Goal: Task Accomplishment & Management: Manage account settings

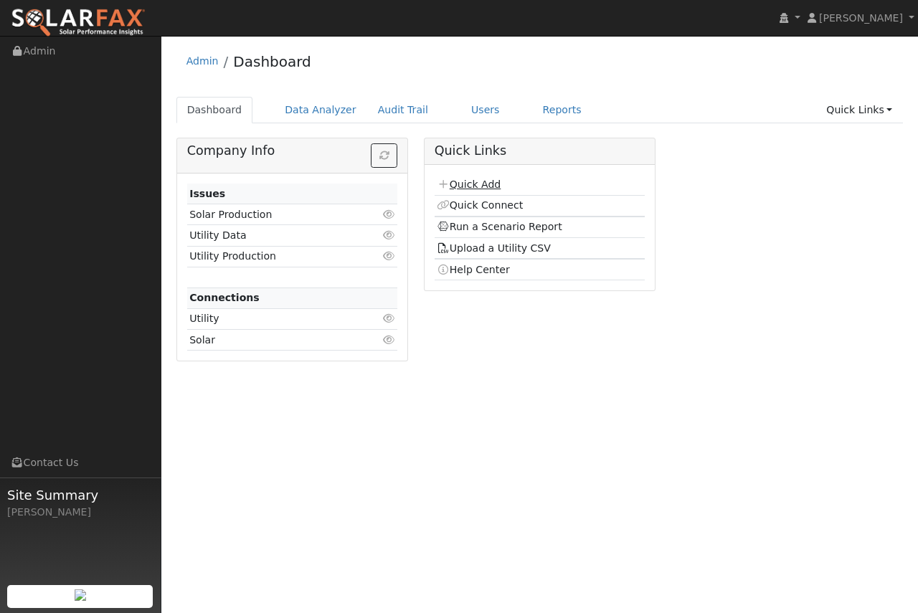
click at [463, 184] on link "Quick Add" at bounding box center [469, 184] width 64 height 11
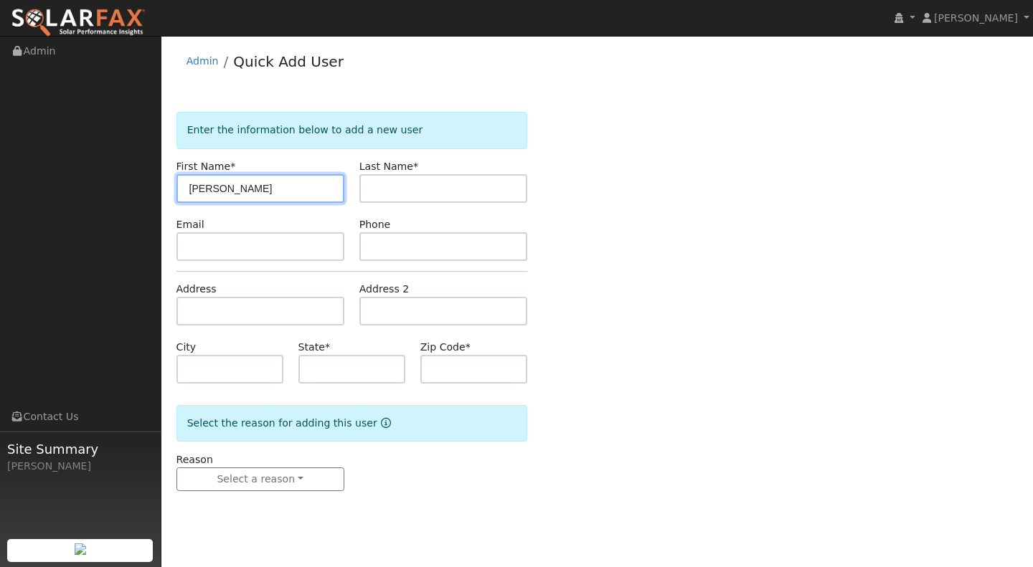
type input "[PERSON_NAME]"
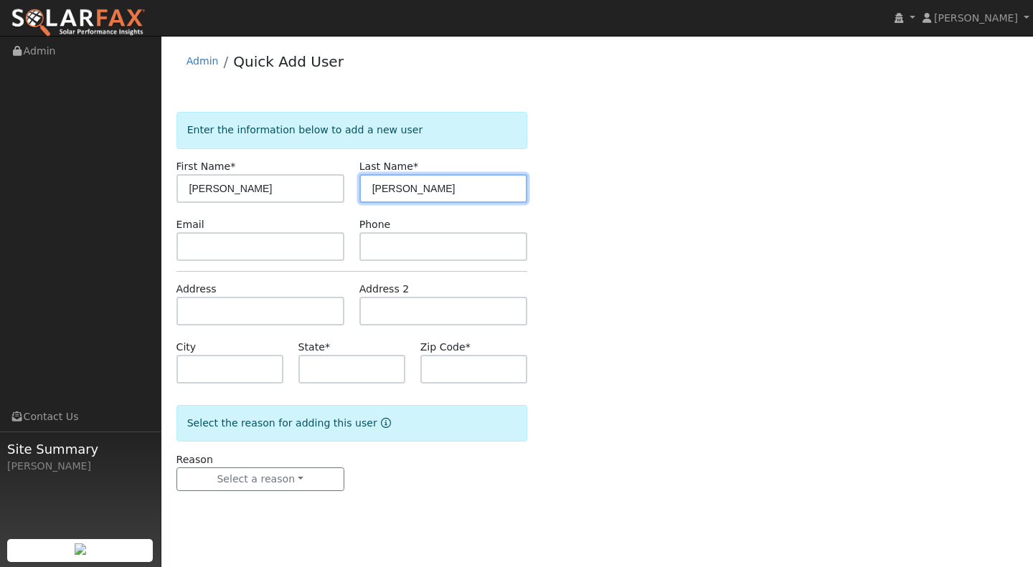
type input "Christopher"
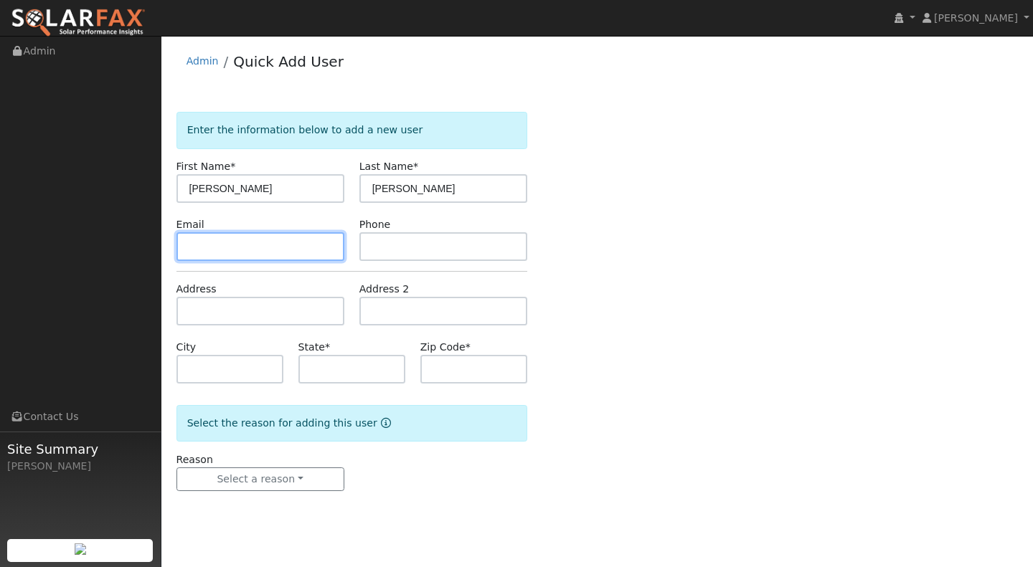
click at [241, 249] on input "text" at bounding box center [260, 246] width 168 height 29
click at [204, 252] on input "text" at bounding box center [260, 246] width 168 height 29
paste input "eclover@pacbell.net"
type input "eclover@pacbell.net"
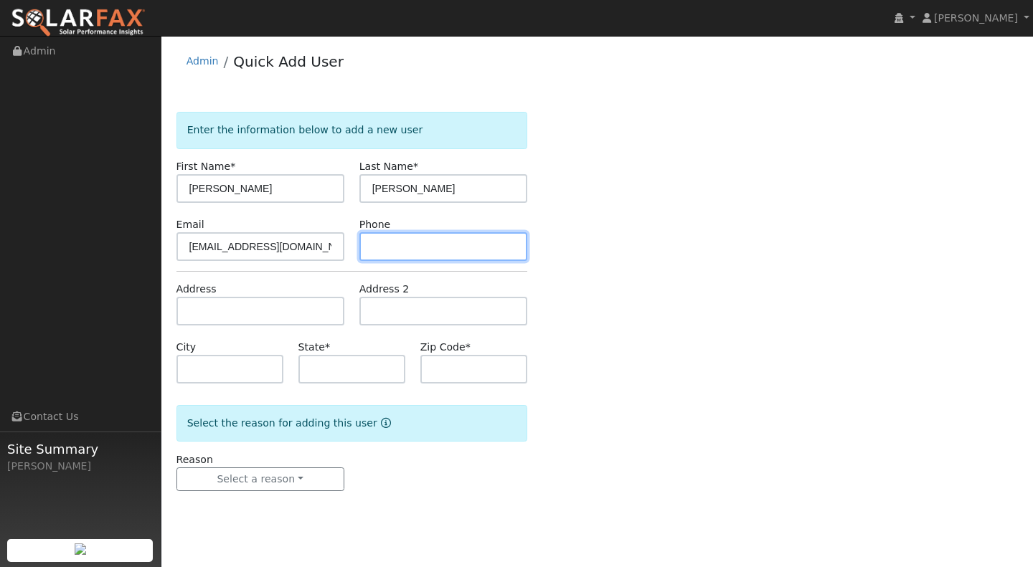
click at [398, 242] on input "text" at bounding box center [443, 246] width 168 height 29
type input "805-440-4333"
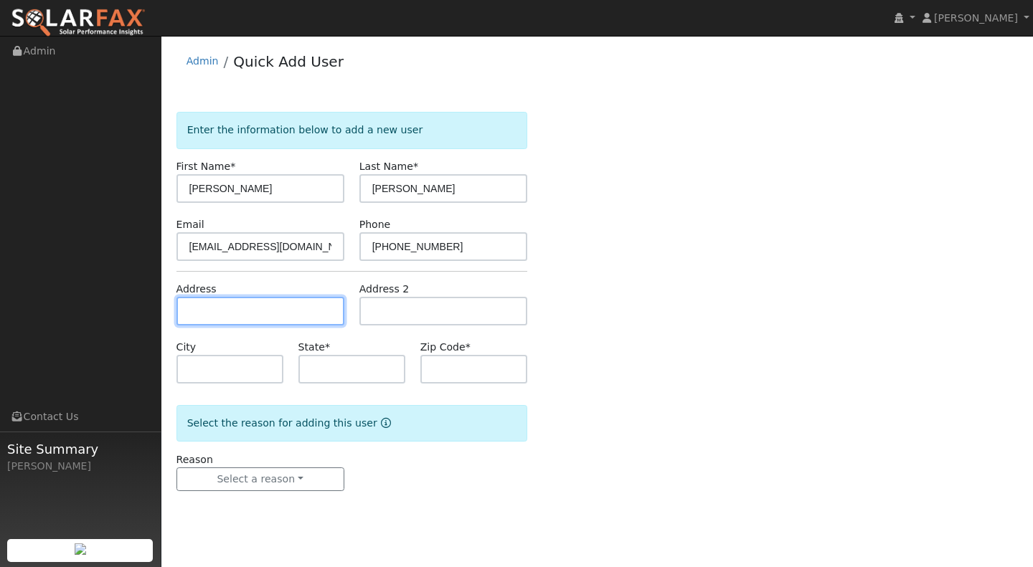
click at [249, 313] on input "text" at bounding box center [260, 311] width 168 height 29
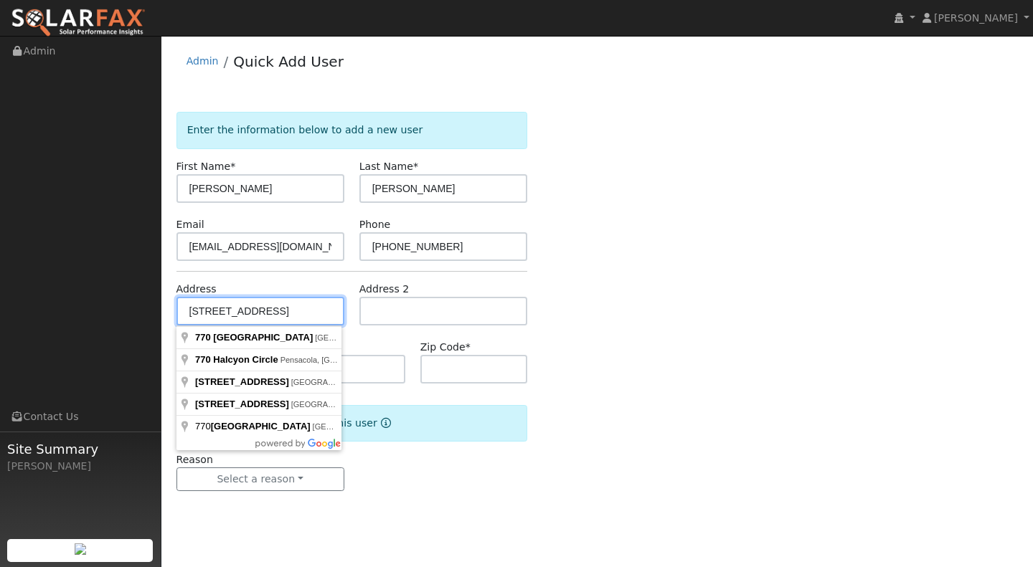
type input "770 South Halcyon Road"
type input "Arroyo Grande"
type input "CA"
type input "93420"
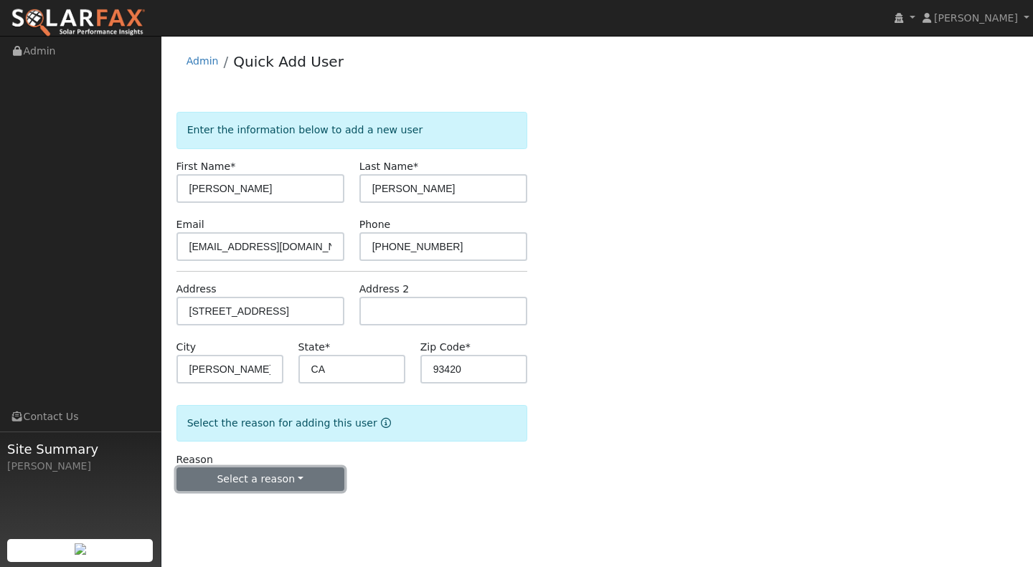
click at [283, 484] on button "Select a reason" at bounding box center [260, 480] width 168 height 24
click at [257, 505] on link "New lead" at bounding box center [256, 509] width 158 height 20
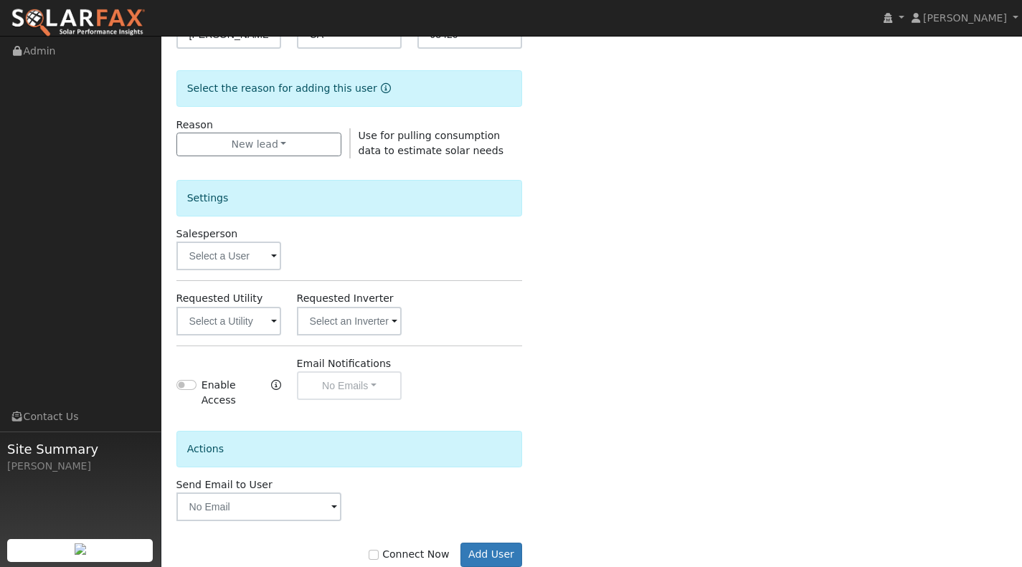
scroll to position [361, 0]
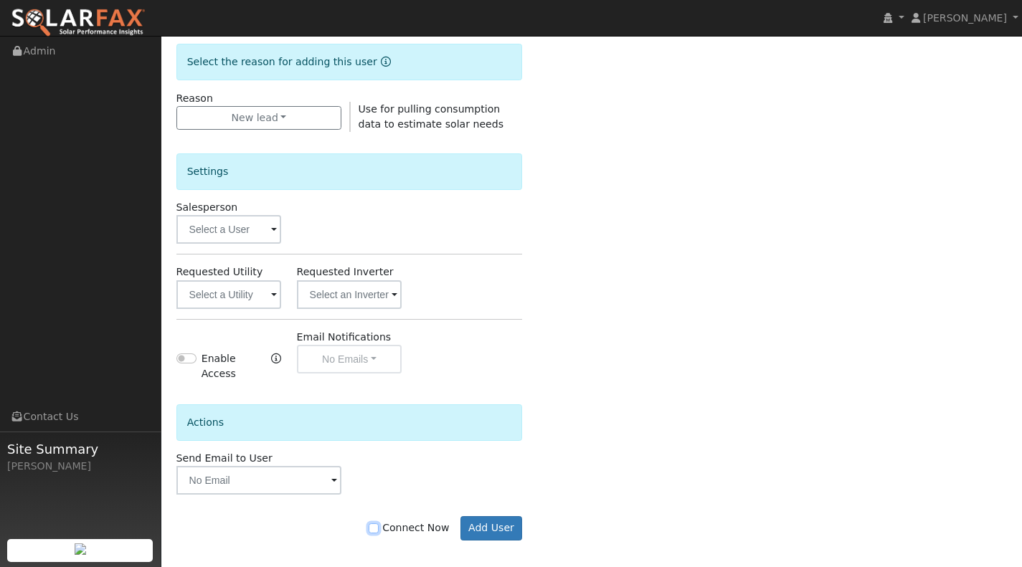
drag, startPoint x: 380, startPoint y: 517, endPoint x: 460, endPoint y: 521, distance: 79.7
click at [379, 523] on input "Connect Now" at bounding box center [374, 528] width 10 height 10
checkbox input "true"
click at [483, 518] on button "Add User" at bounding box center [491, 528] width 62 height 24
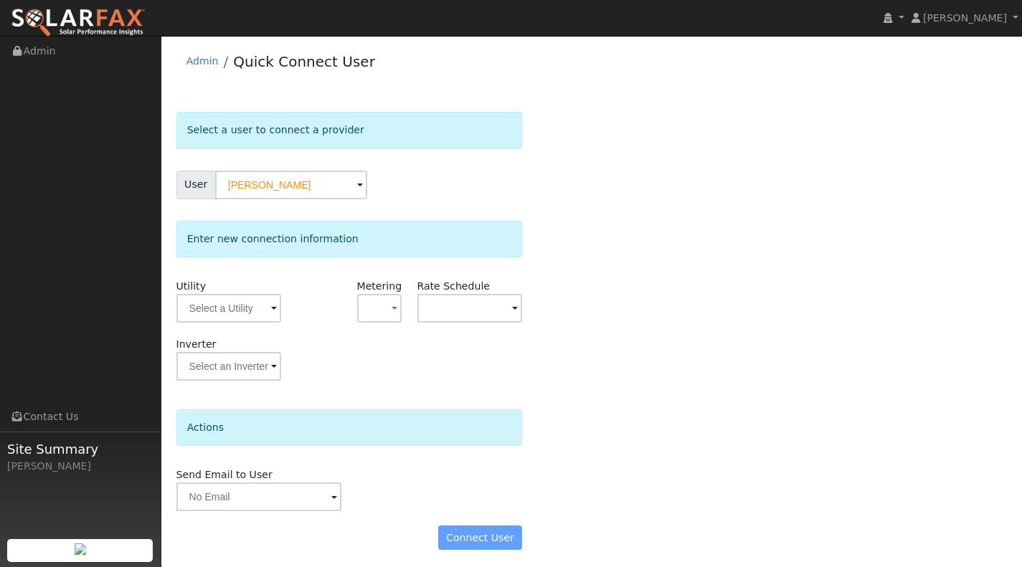
click at [271, 303] on span at bounding box center [274, 309] width 6 height 16
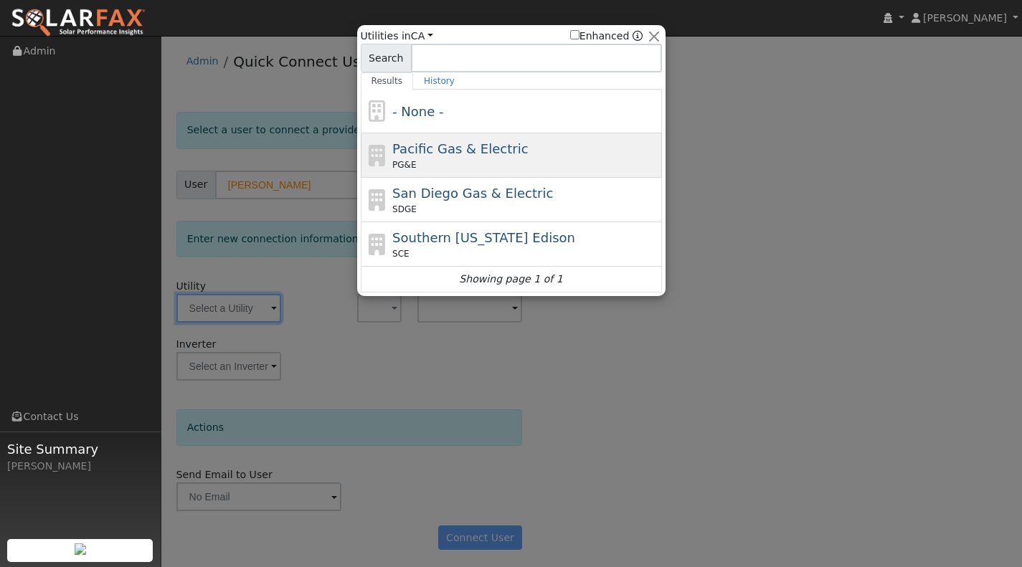
click at [466, 178] on div "Pacific Gas & Electric PG&E" at bounding box center [511, 200] width 301 height 44
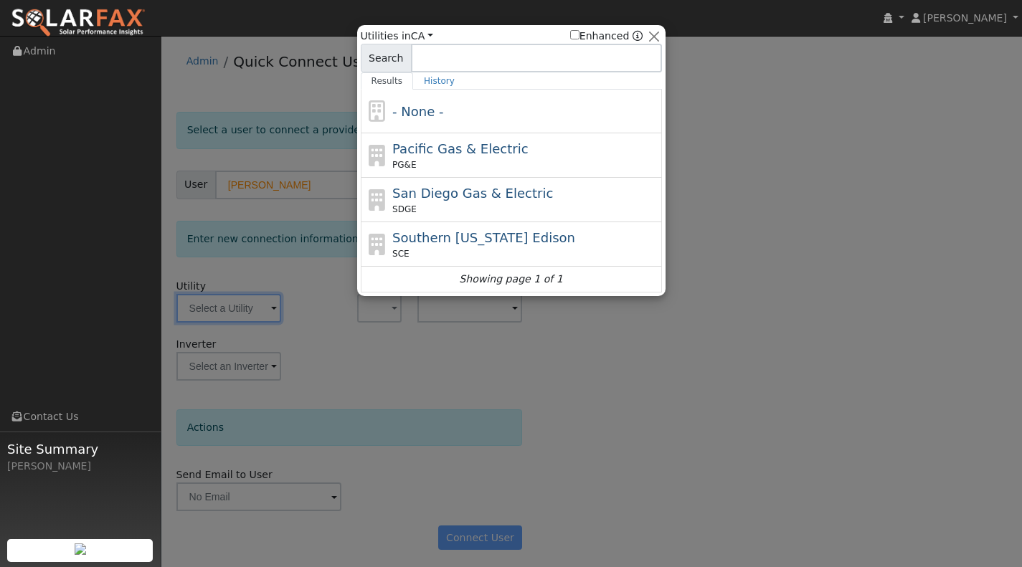
type input "PG&E"
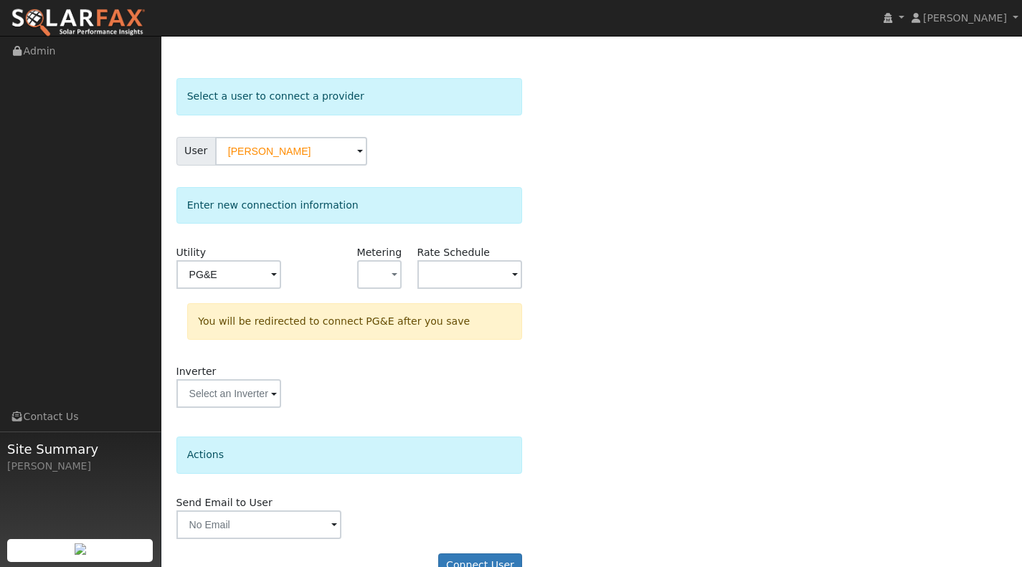
scroll to position [65, 0]
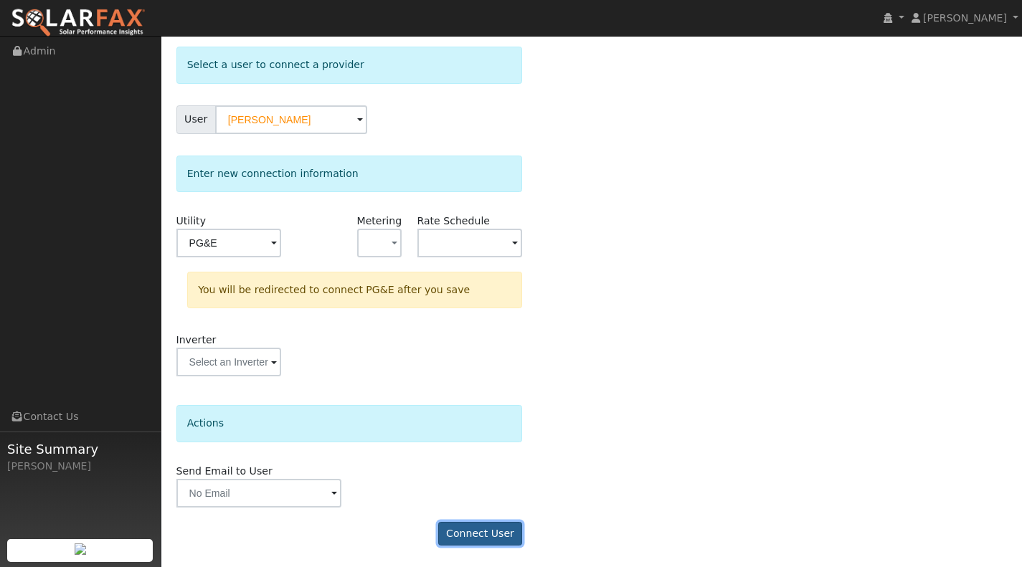
click at [478, 536] on button "Connect User" at bounding box center [480, 534] width 85 height 24
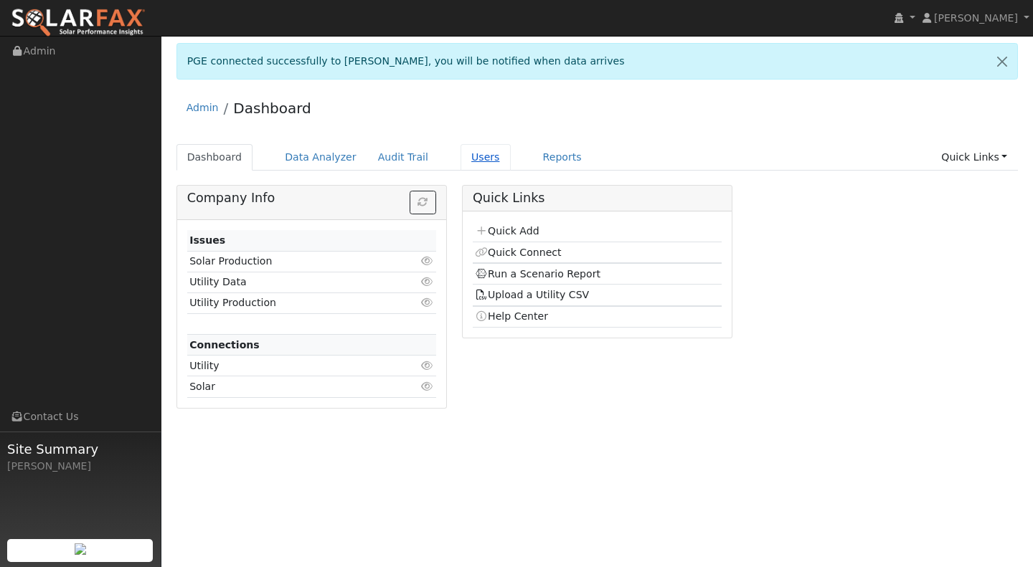
click at [461, 153] on link "Users" at bounding box center [485, 157] width 50 height 27
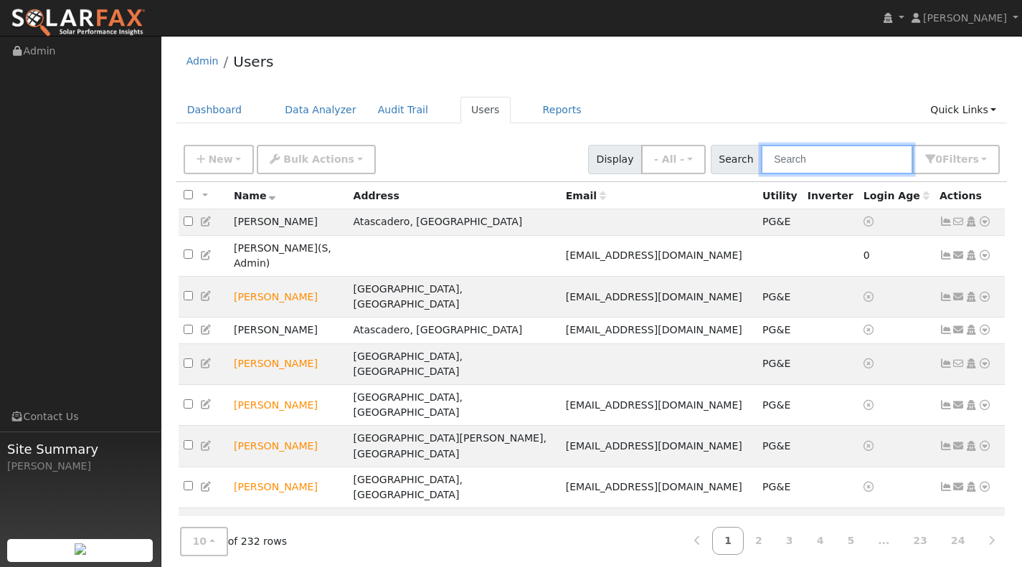
click at [820, 167] on input "text" at bounding box center [837, 159] width 152 height 29
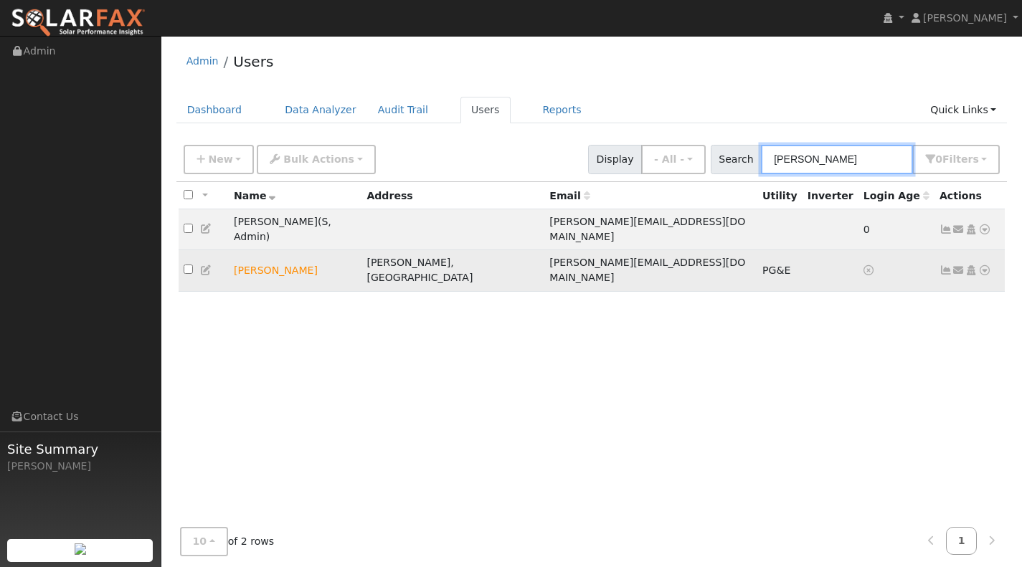
type input "riley"
click at [984, 265] on icon at bounding box center [984, 270] width 13 height 10
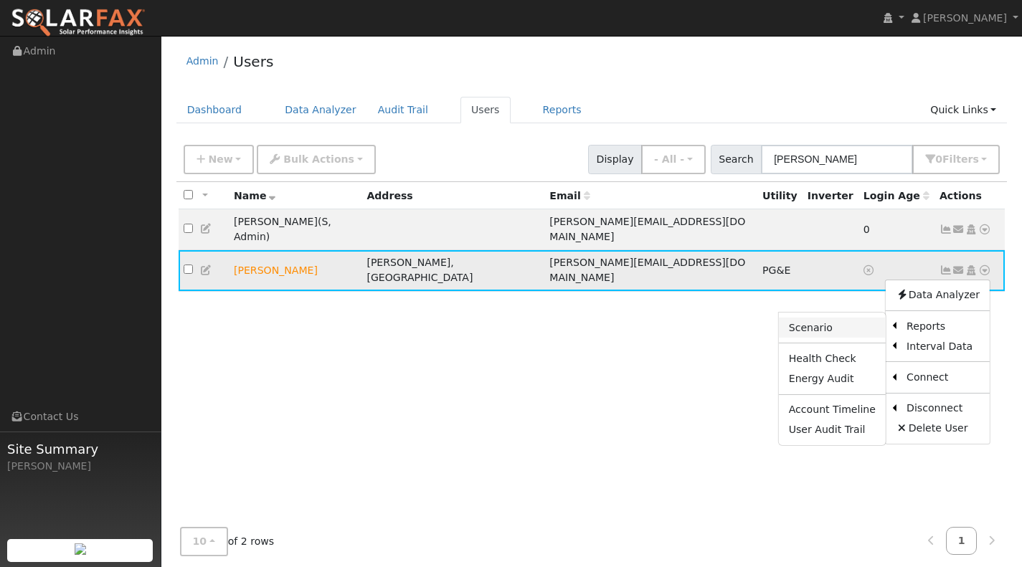
click at [836, 318] on link "Scenario" at bounding box center [832, 328] width 107 height 20
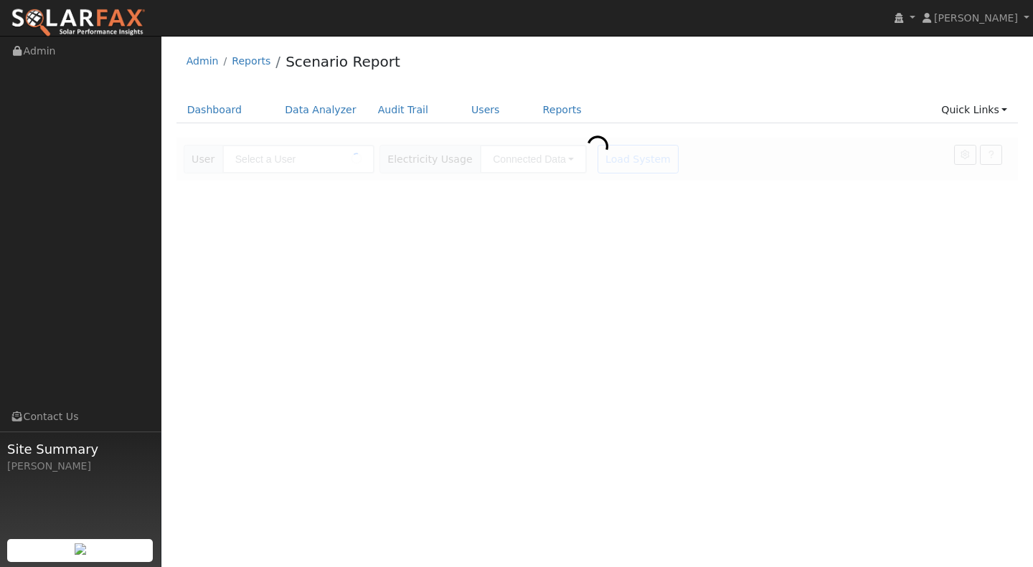
type input "[PERSON_NAME]"
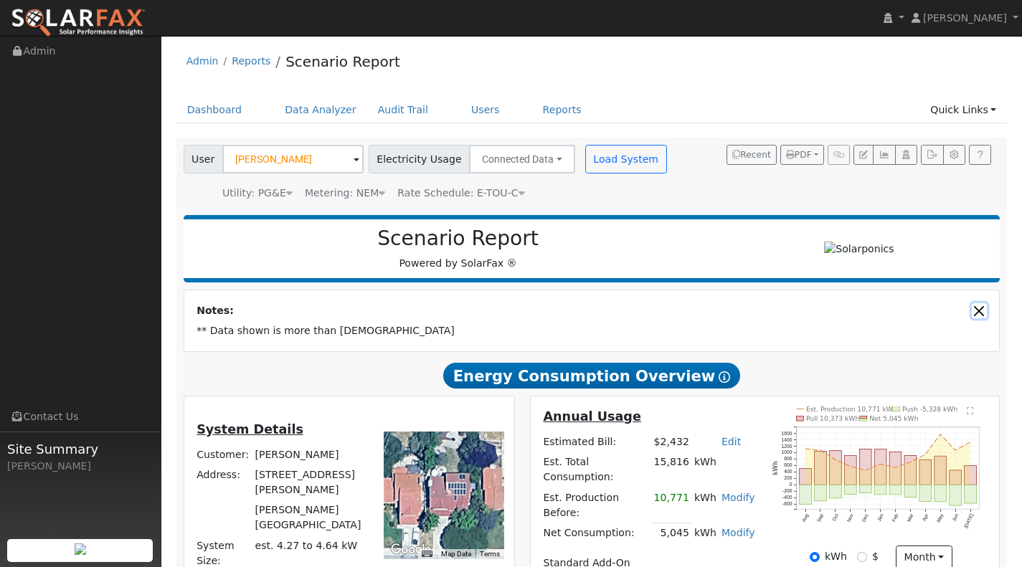
click at [980, 311] on button "Close" at bounding box center [979, 310] width 15 height 15
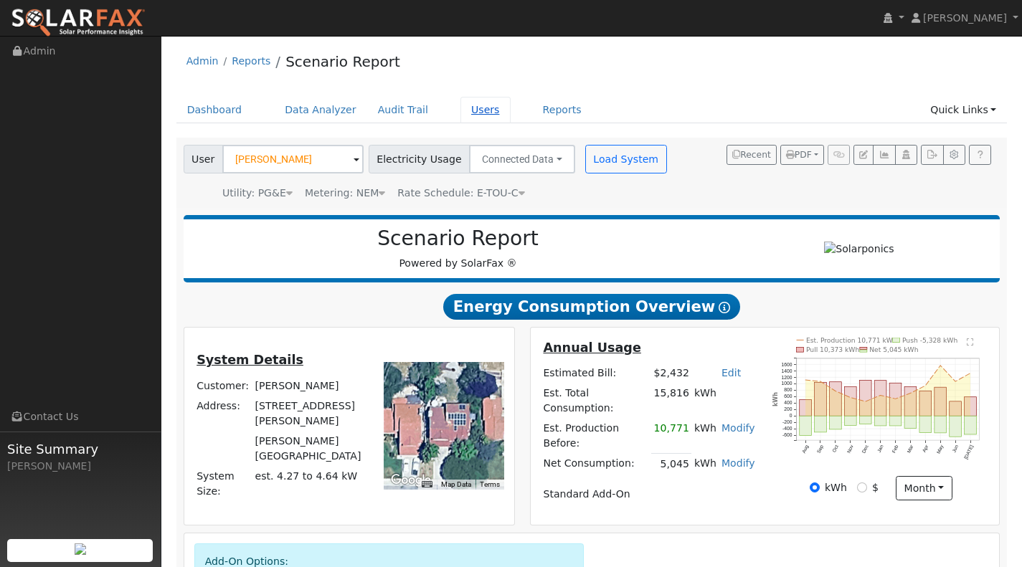
drag, startPoint x: 456, startPoint y: 101, endPoint x: 460, endPoint y: 113, distance: 12.0
click at [460, 102] on link "Users" at bounding box center [485, 110] width 50 height 27
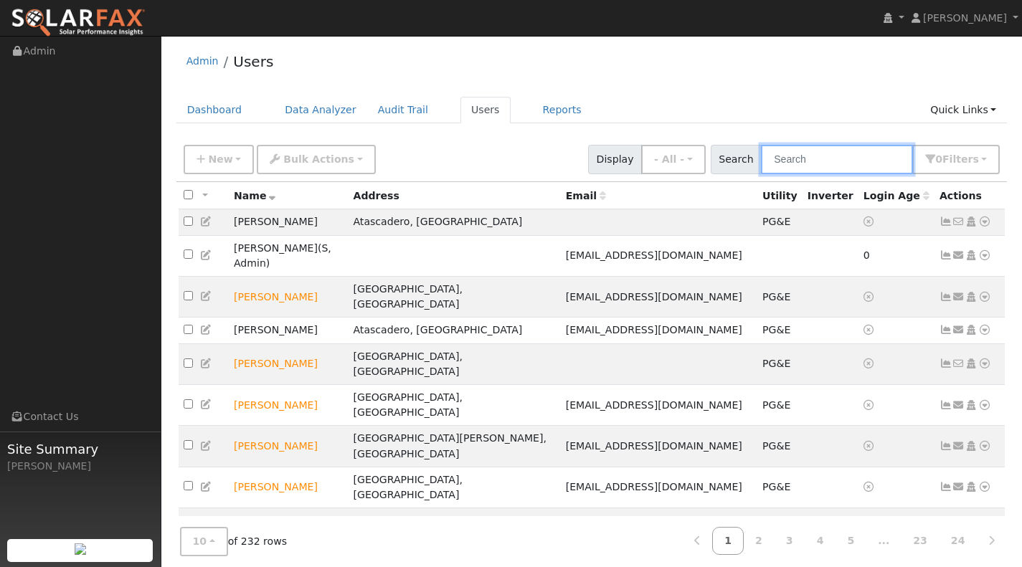
click at [833, 164] on input "text" at bounding box center [837, 159] width 152 height 29
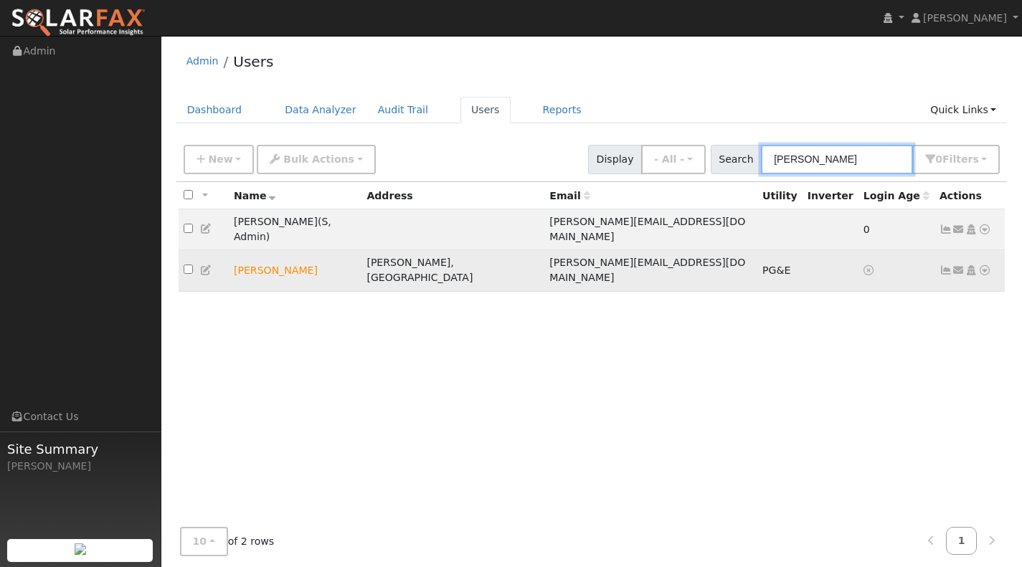
type input "[PERSON_NAME]"
click at [985, 265] on icon at bounding box center [984, 270] width 13 height 10
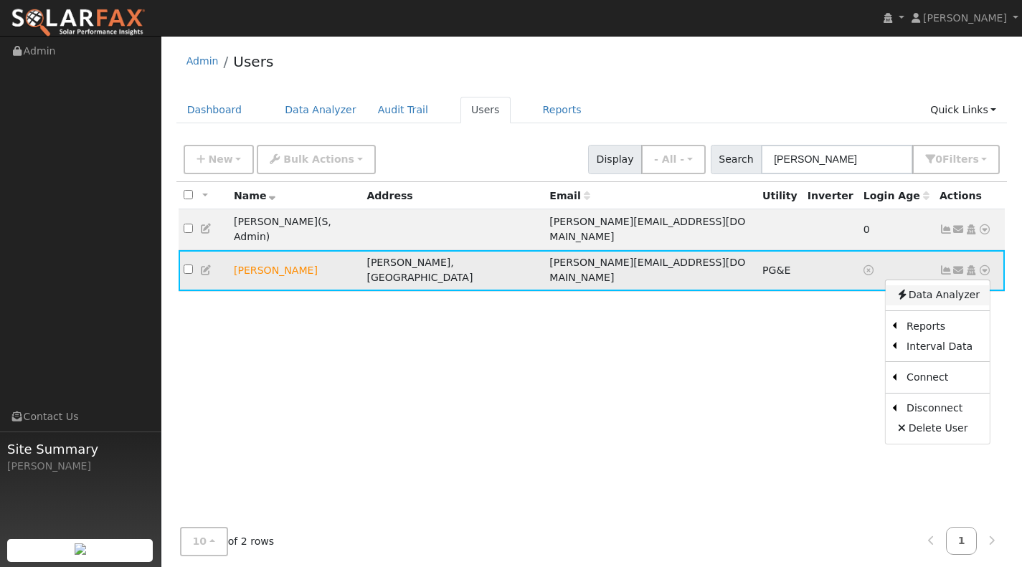
click at [959, 285] on link "Data Analyzer" at bounding box center [938, 295] width 104 height 20
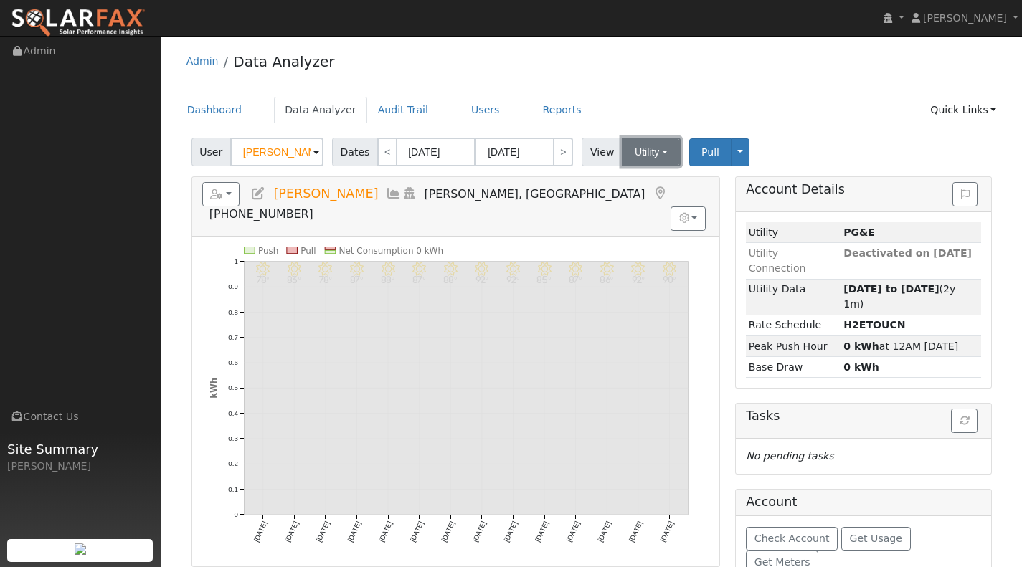
click at [651, 157] on button "Utility" at bounding box center [651, 152] width 59 height 29
click at [631, 200] on link "Solar" at bounding box center [670, 204] width 100 height 20
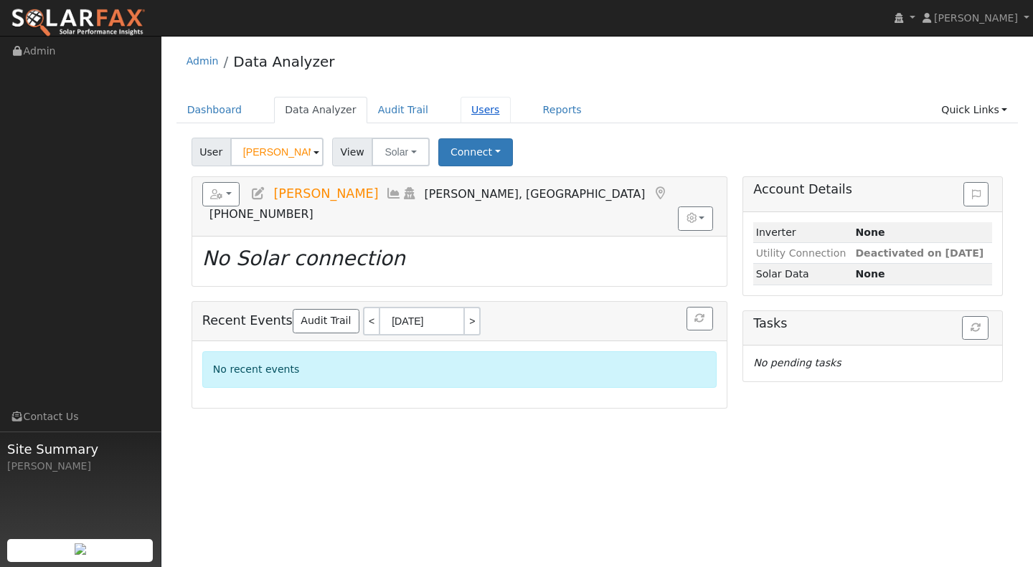
click at [460, 110] on link "Users" at bounding box center [485, 110] width 50 height 27
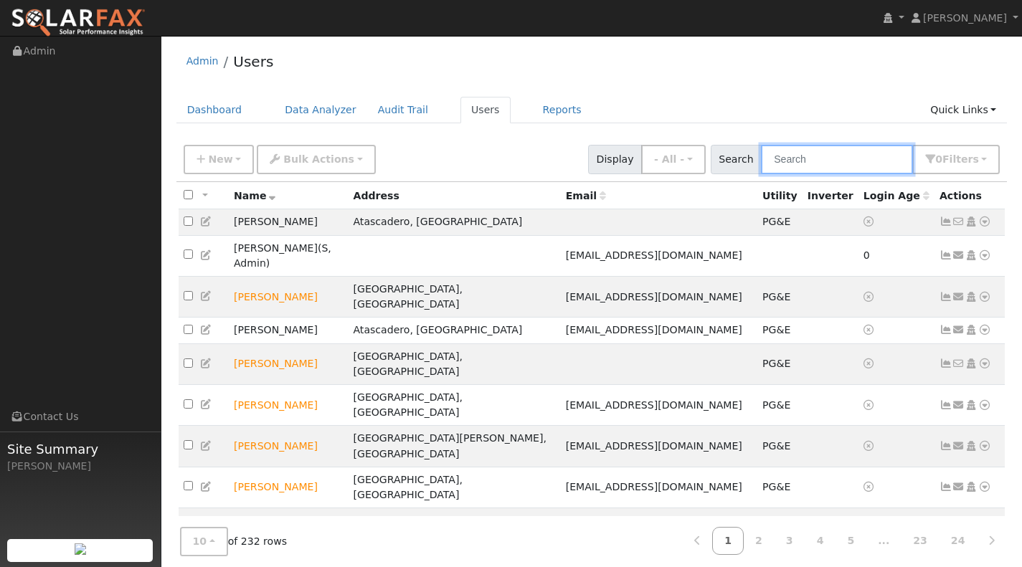
click at [830, 168] on input "text" at bounding box center [837, 159] width 152 height 29
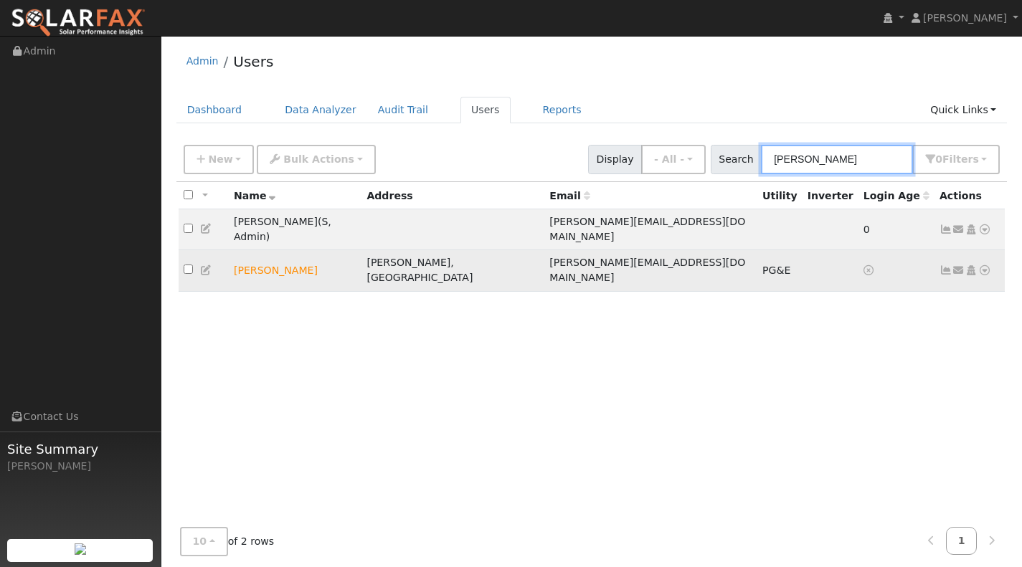
type input "riley"
click at [986, 265] on icon at bounding box center [984, 270] width 13 height 10
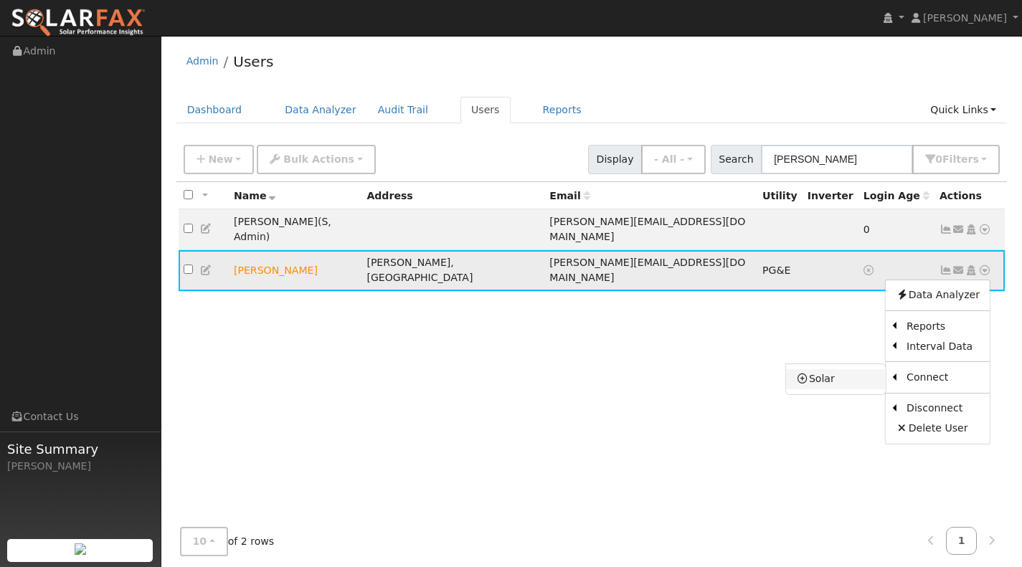
click at [824, 369] on link "Solar" at bounding box center [836, 379] width 100 height 20
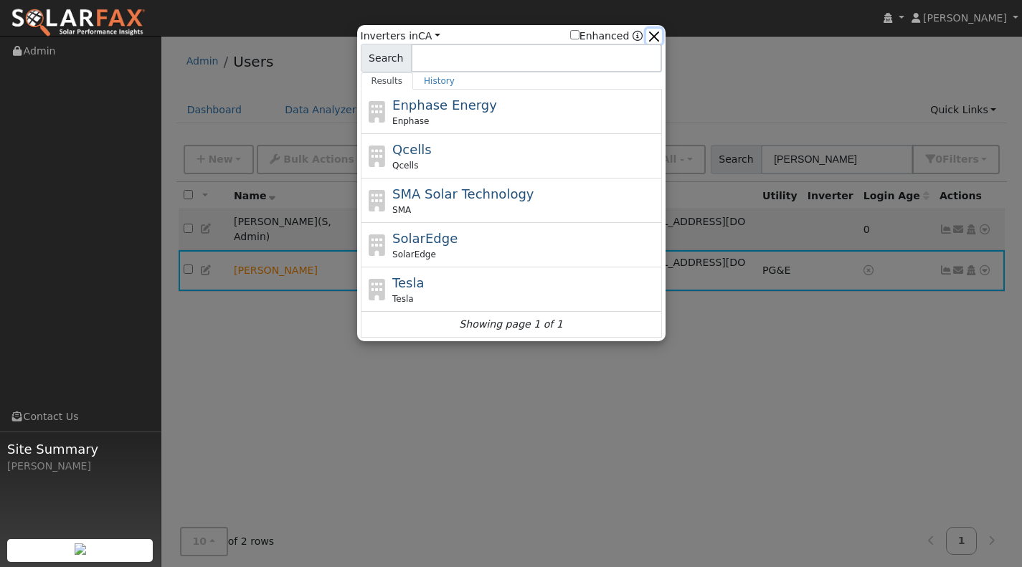
click at [659, 36] on button "button" at bounding box center [653, 36] width 15 height 15
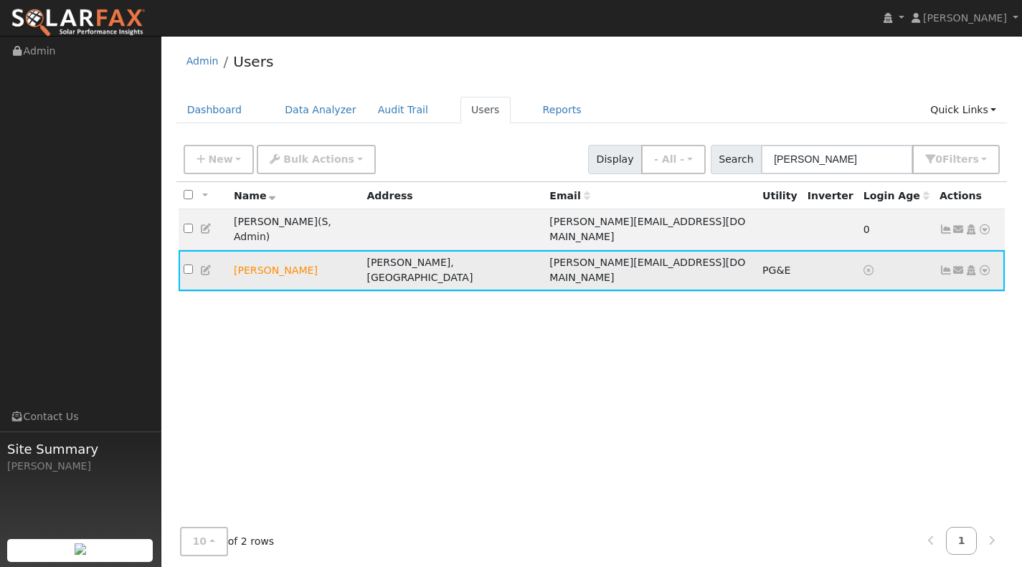
click at [986, 265] on icon at bounding box center [984, 270] width 13 height 10
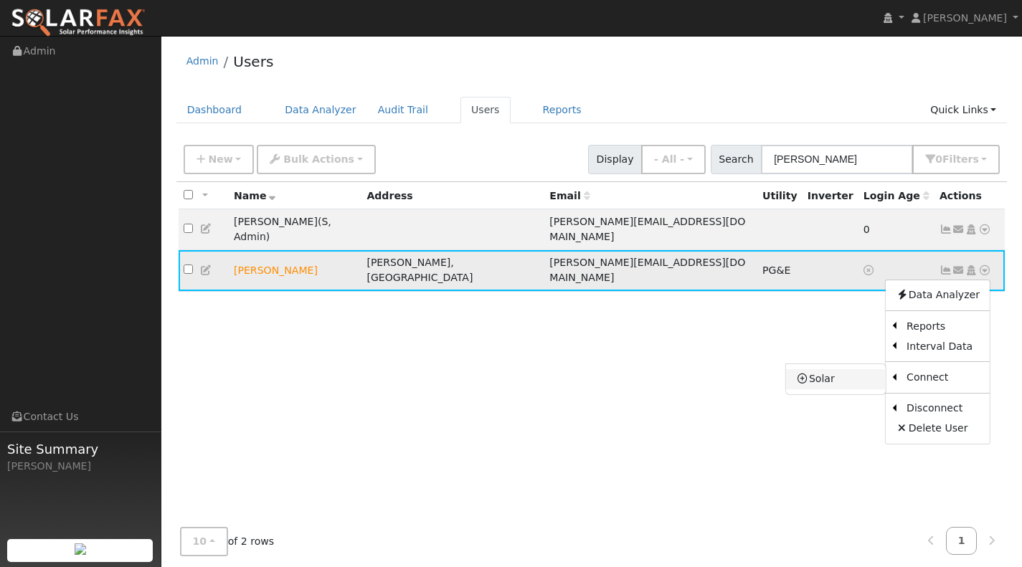
click at [828, 369] on link "Solar" at bounding box center [836, 379] width 100 height 20
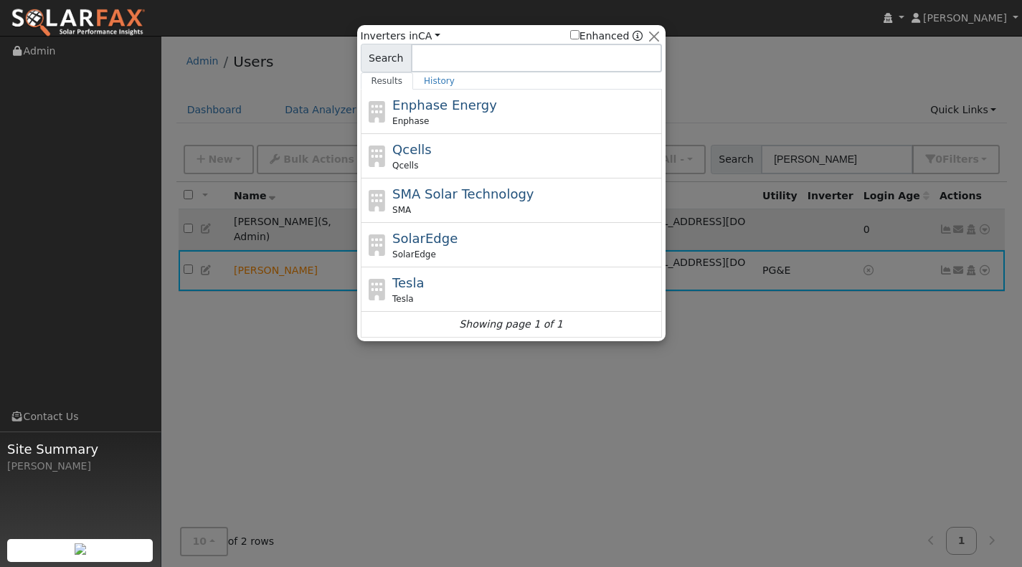
click at [392, 234] on span "SolarEdge" at bounding box center [424, 238] width 65 height 15
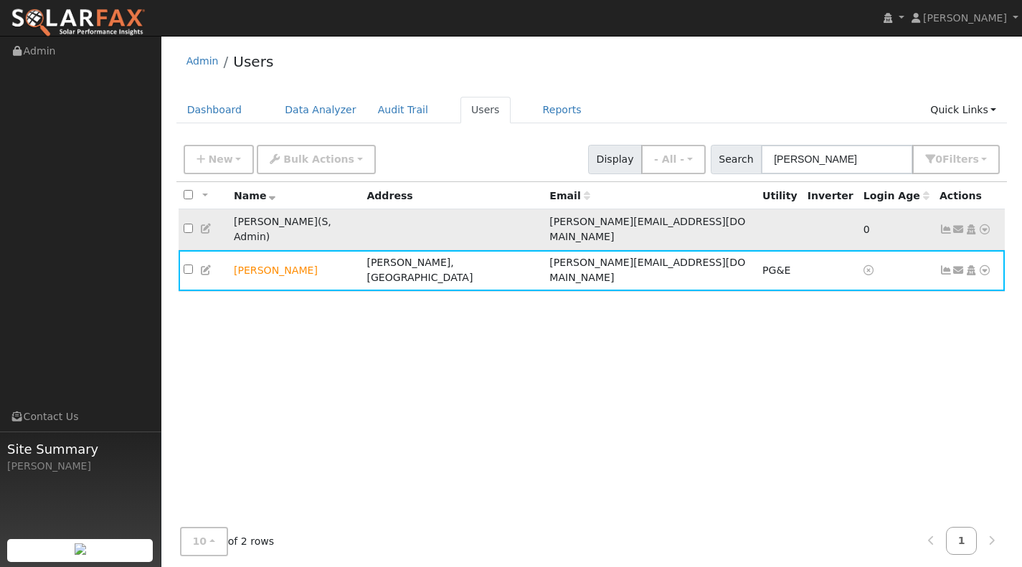
click at [392, 234] on div "Edit User: New Select an Ac... New Account Nickname Cancel Create Are you sure …" at bounding box center [591, 356] width 831 height 436
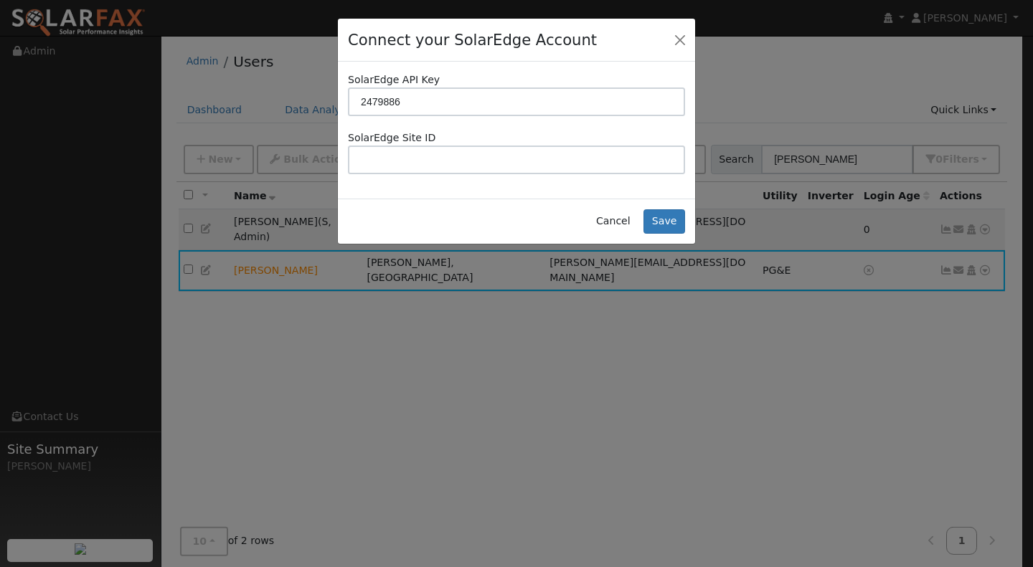
type input "24798860"
drag, startPoint x: 379, startPoint y: 101, endPoint x: 330, endPoint y: 96, distance: 49.7
click at [328, 96] on div "Connect your SolarEdge Account SolarEdge API Key 24798860 SolarEdge Site ID Can…" at bounding box center [516, 283] width 1033 height 567
click at [378, 159] on input "text" at bounding box center [516, 160] width 337 height 29
paste input "24798860"
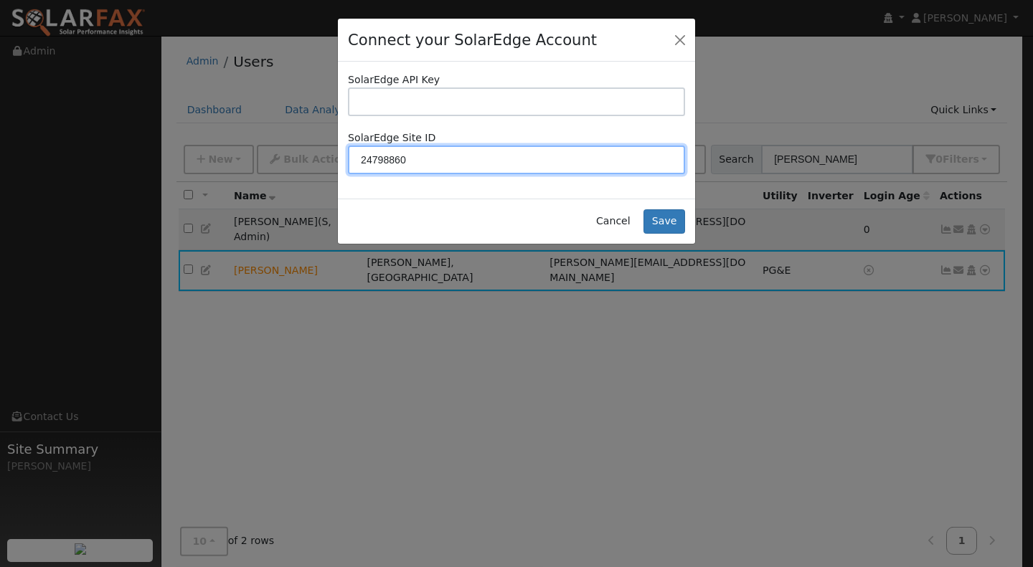
type input "24798860"
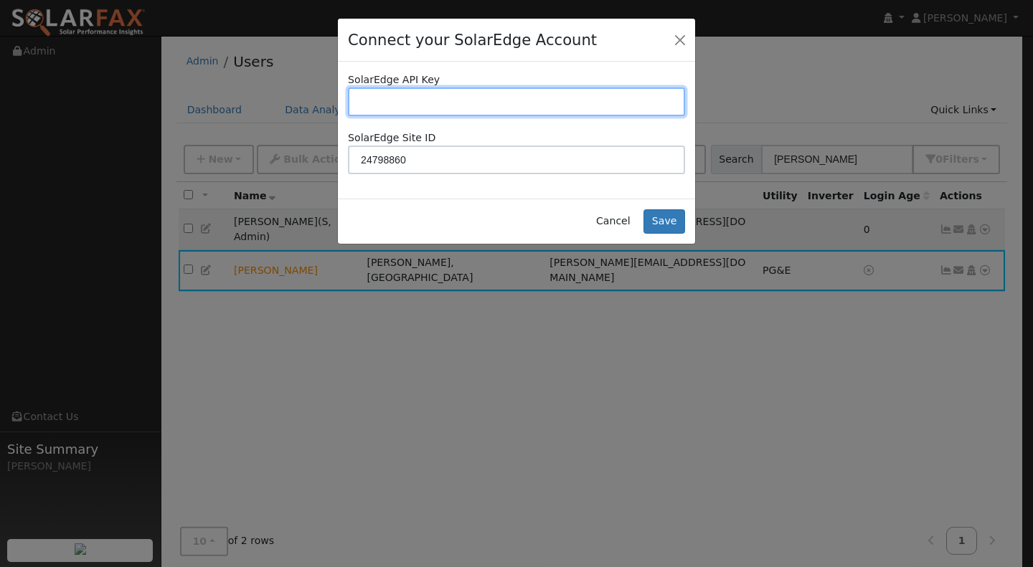
click at [388, 102] on input "text" at bounding box center [516, 101] width 337 height 29
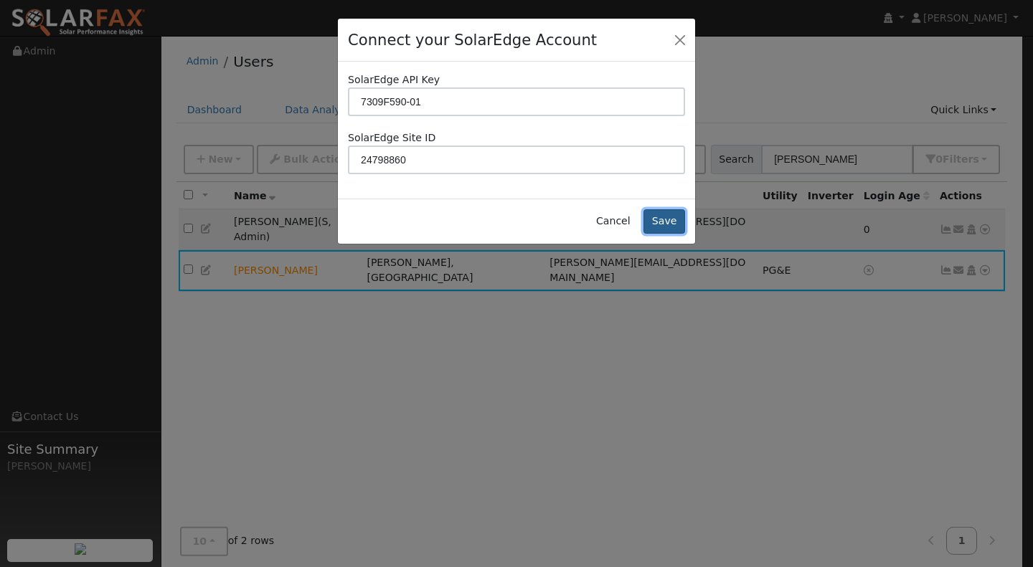
click at [669, 217] on button "Save" at bounding box center [664, 221] width 42 height 24
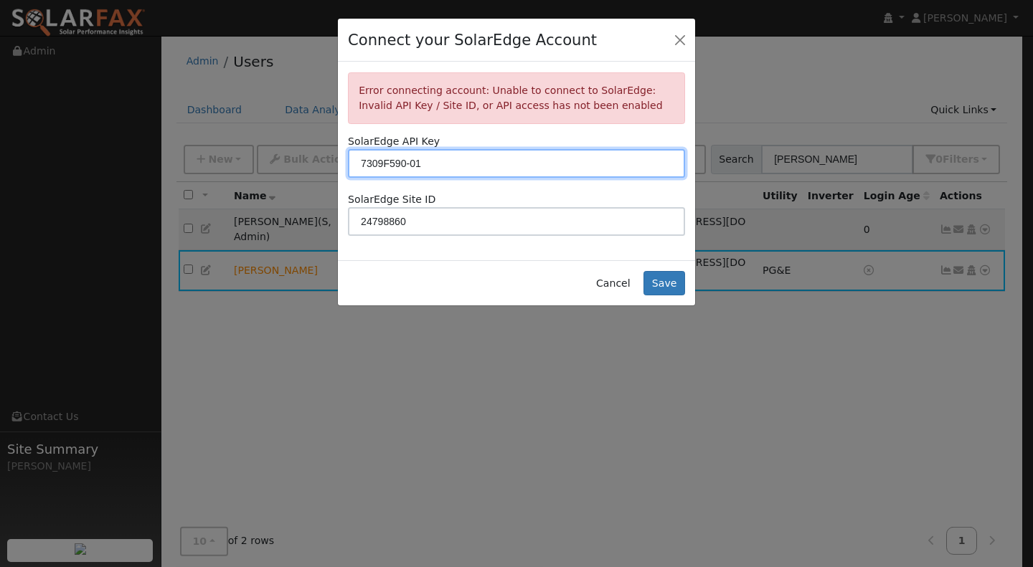
click at [455, 159] on input "7309F590-01" at bounding box center [516, 163] width 337 height 29
type input "7"
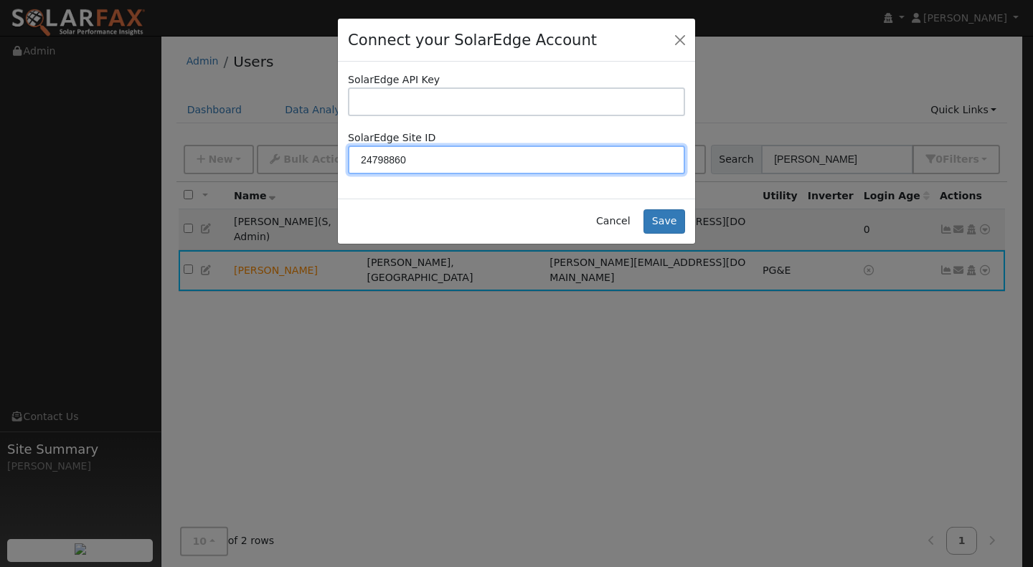
drag, startPoint x: 429, startPoint y: 164, endPoint x: 359, endPoint y: 159, distance: 70.5
click at [359, 159] on input "24798860" at bounding box center [516, 160] width 337 height 29
paste input "text"
type input "2479860"
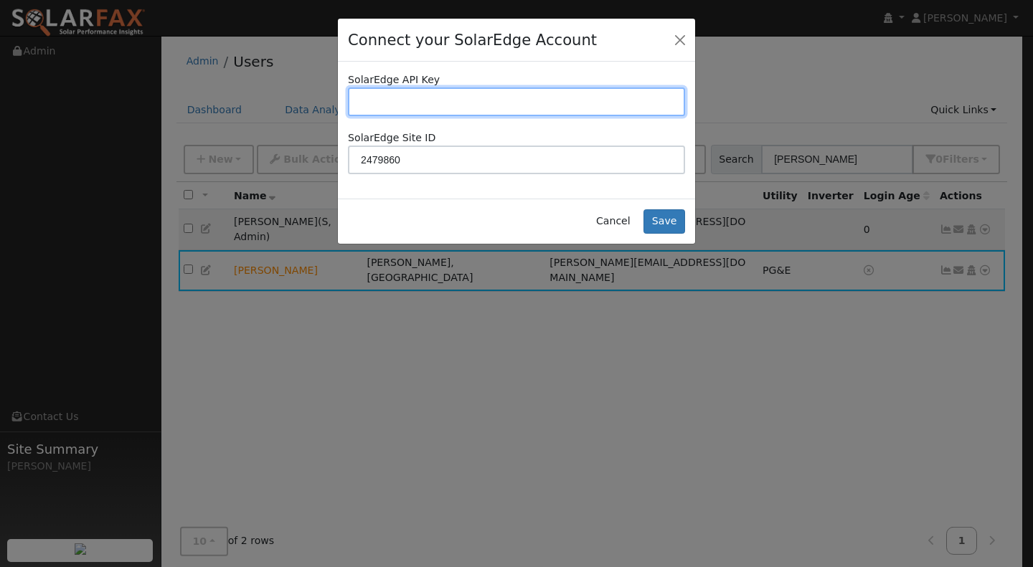
click at [382, 95] on input "text" at bounding box center [516, 101] width 337 height 29
paste input "D0IU5B1LVETDVRSCWM7G5LNYFM7DX0SR"
type input "D0IU5B1LVETDVRSCWM7G5LNYFM7DX0SR"
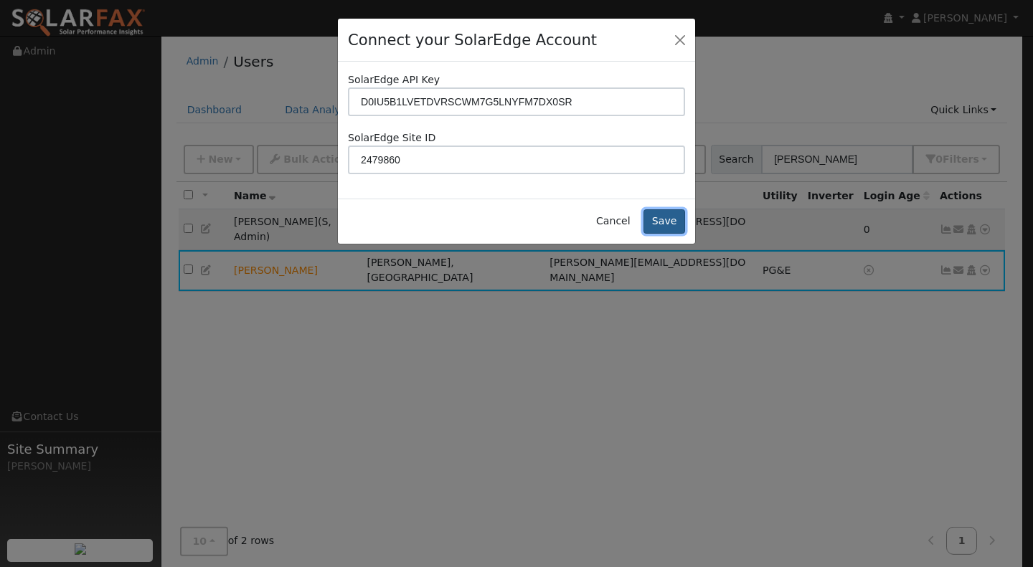
click at [670, 224] on button "Save" at bounding box center [664, 221] width 42 height 24
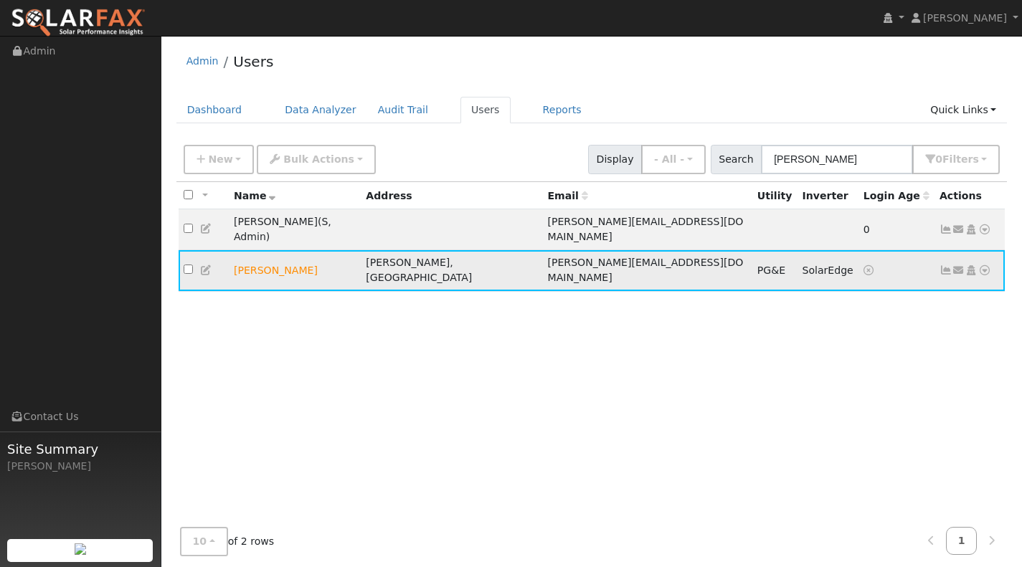
click at [985, 265] on icon at bounding box center [984, 270] width 13 height 10
click at [955, 285] on link "Data Analyzer" at bounding box center [938, 295] width 104 height 20
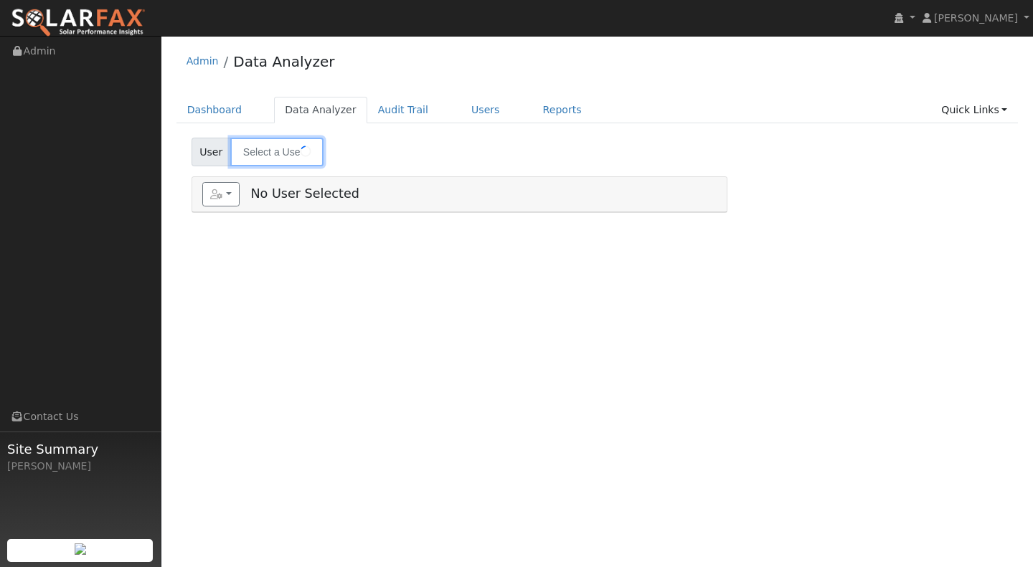
type input "[PERSON_NAME]"
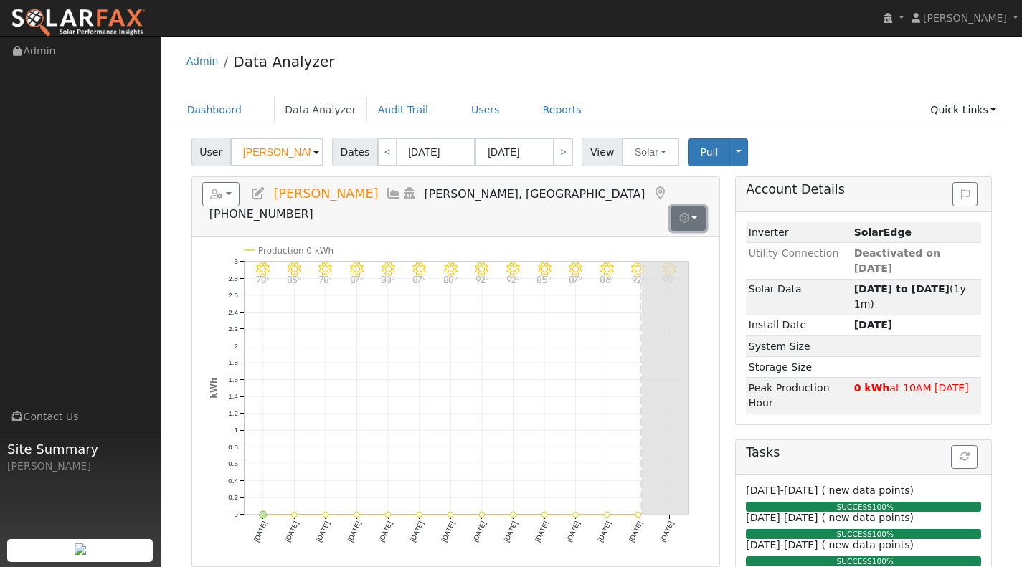
click at [694, 207] on button "button" at bounding box center [687, 219] width 35 height 24
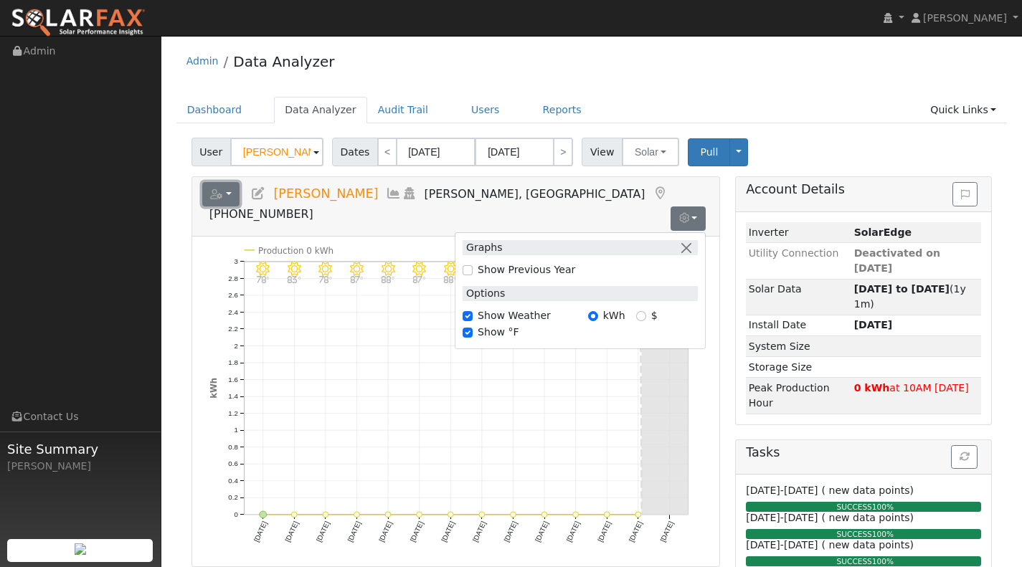
click at [229, 196] on button "button" at bounding box center [221, 194] width 38 height 24
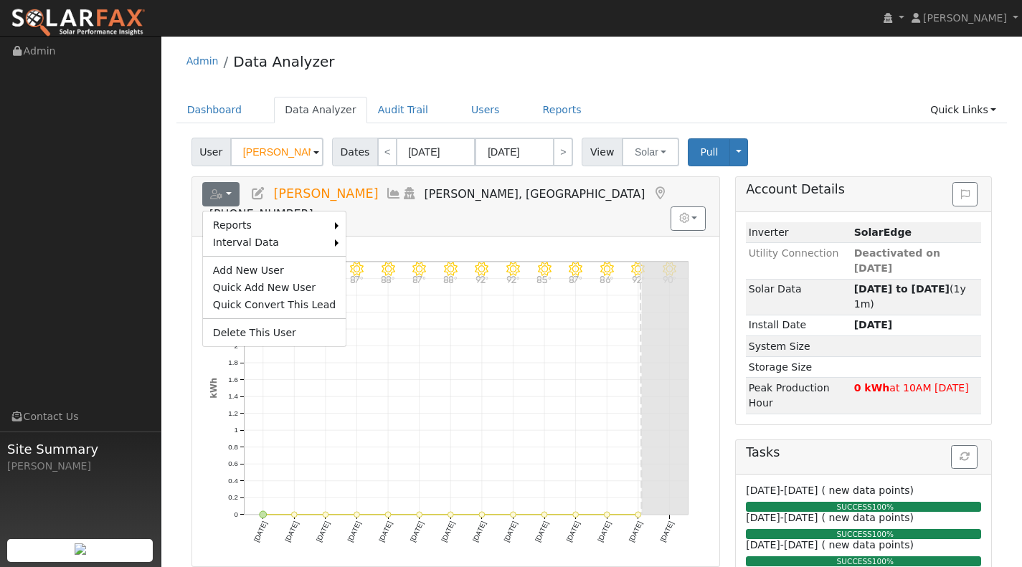
click at [402, 192] on icon at bounding box center [410, 193] width 16 height 13
